Goal: Information Seeking & Learning: Learn about a topic

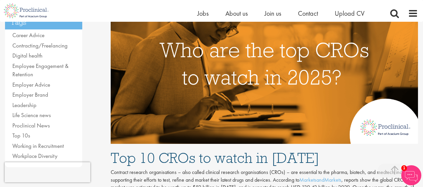
scroll to position [161, 0]
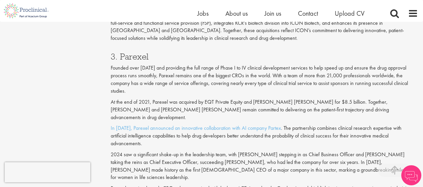
scroll to position [802, 0]
click at [139, 51] on h3 "3. Parexel" at bounding box center [264, 55] width 307 height 9
click at [138, 51] on h3 "3. Parexel" at bounding box center [264, 55] width 307 height 9
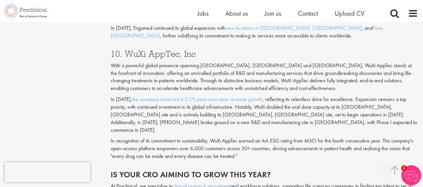
scroll to position [1637, 0]
